Goal: Transaction & Acquisition: Purchase product/service

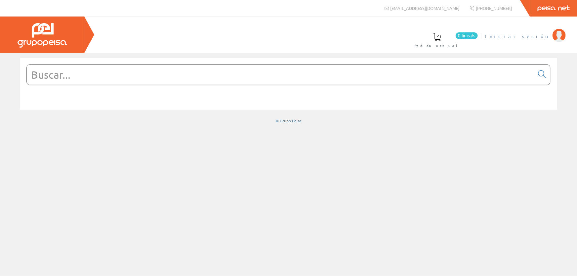
click at [544, 35] on span "Iniciar sesión" at bounding box center [517, 36] width 64 height 7
click at [351, 69] on input "text" at bounding box center [280, 75] width 507 height 20
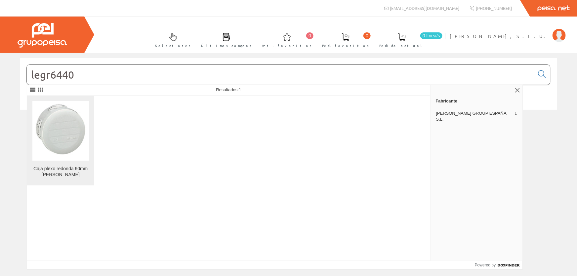
type input "legr6440"
click at [51, 161] on link "Caja plexo redonda 60mm [PERSON_NAME]" at bounding box center [60, 141] width 67 height 90
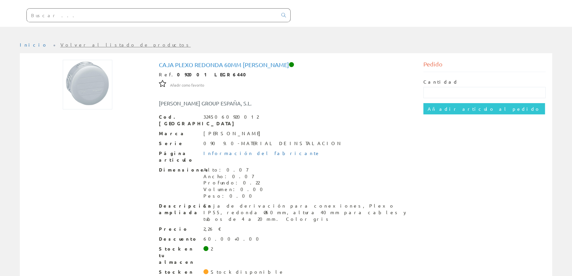
scroll to position [60, 0]
click at [458, 90] on input "text" at bounding box center [485, 91] width 123 height 11
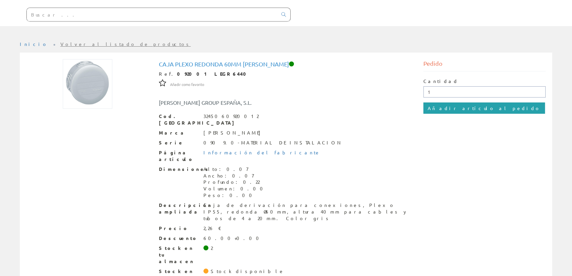
type input "1"
click at [435, 111] on input "Añadir artículo al pedido" at bounding box center [485, 107] width 122 height 11
